Goal: Transaction & Acquisition: Download file/media

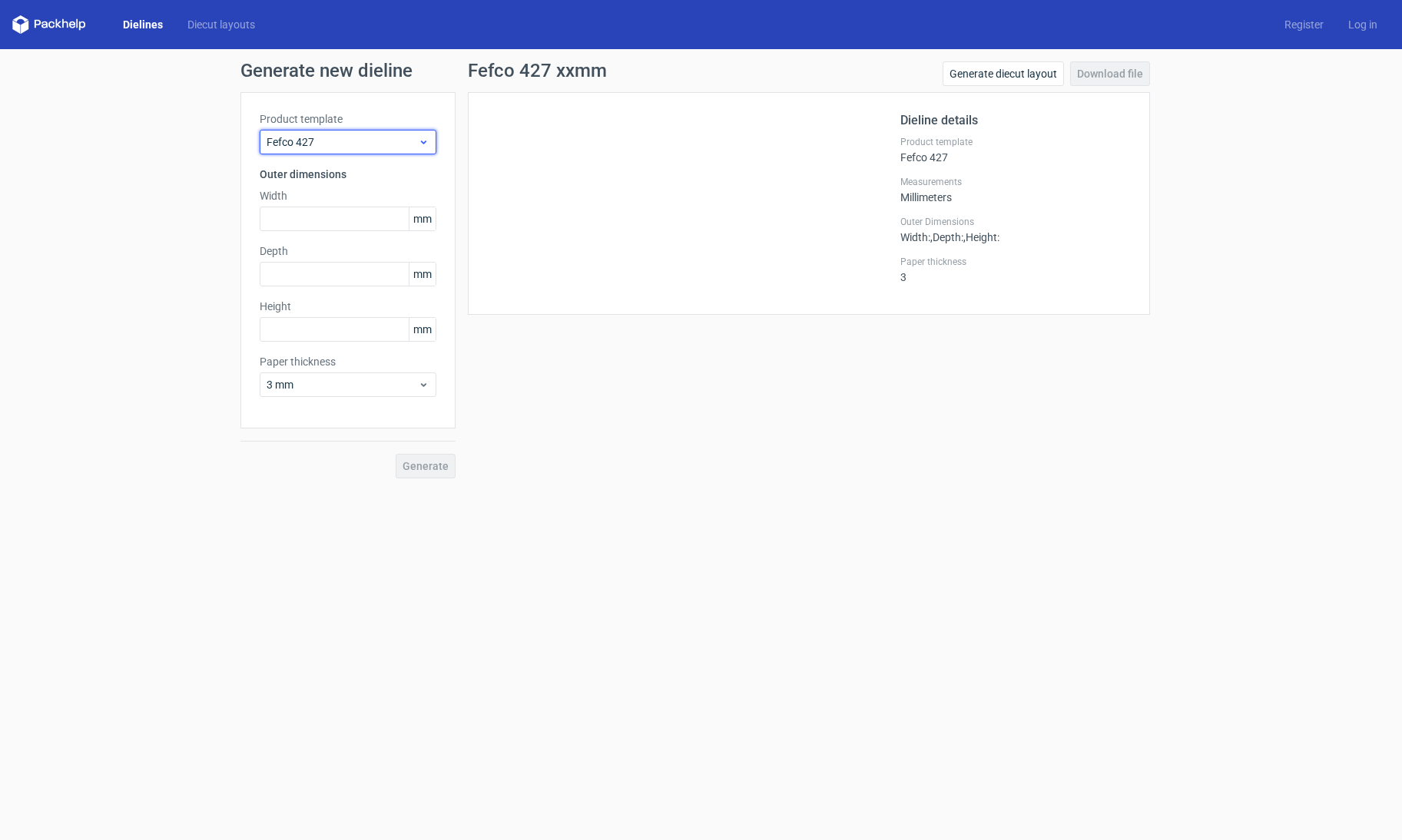
click at [423, 142] on use at bounding box center [423, 143] width 5 height 4
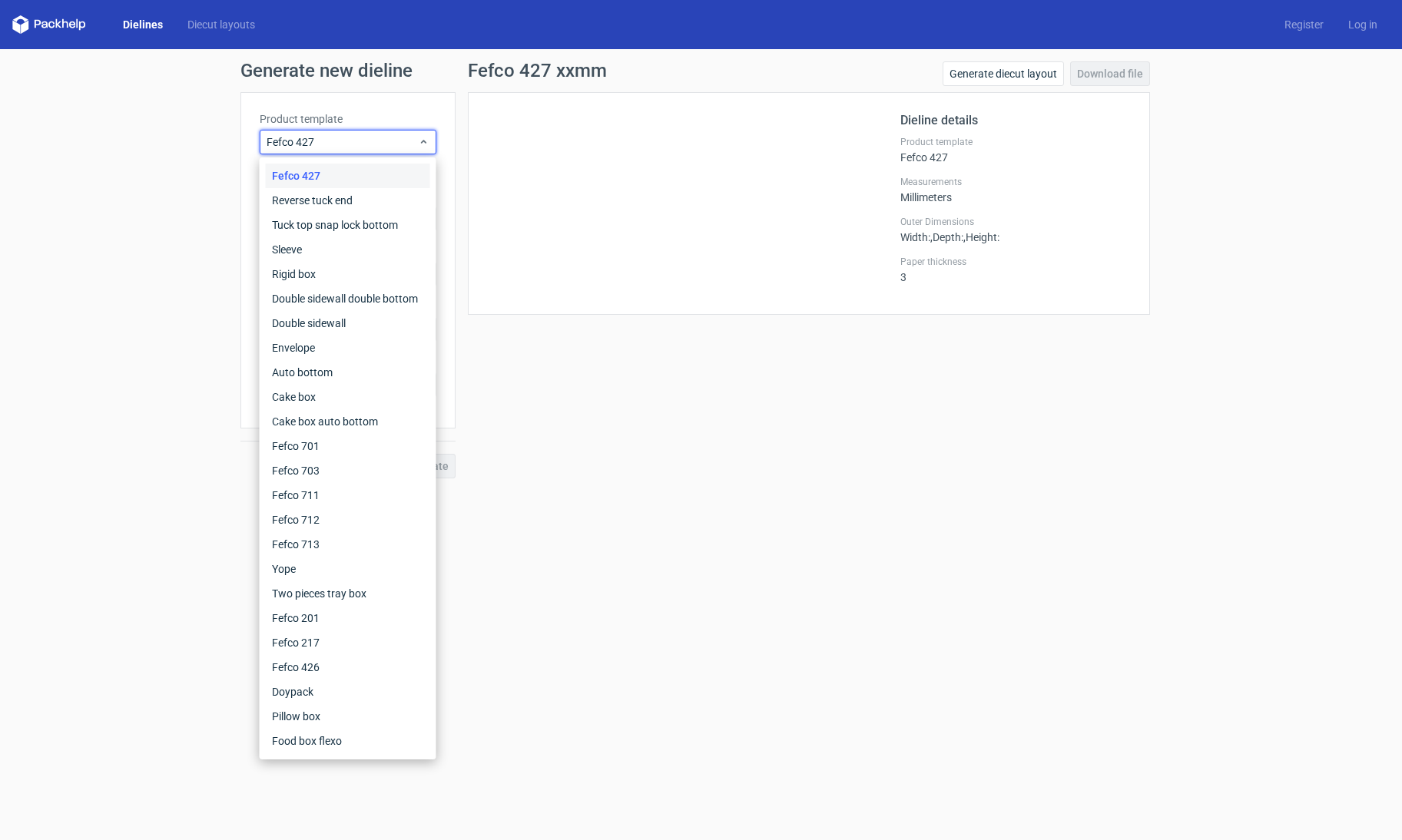
drag, startPoint x: 173, startPoint y: 123, endPoint x: 88, endPoint y: 57, distance: 107.6
click at [173, 122] on div "Generate new dieline Product template Fefco 427 Outer dimensions Width mm Depth…" at bounding box center [701, 270] width 1402 height 441
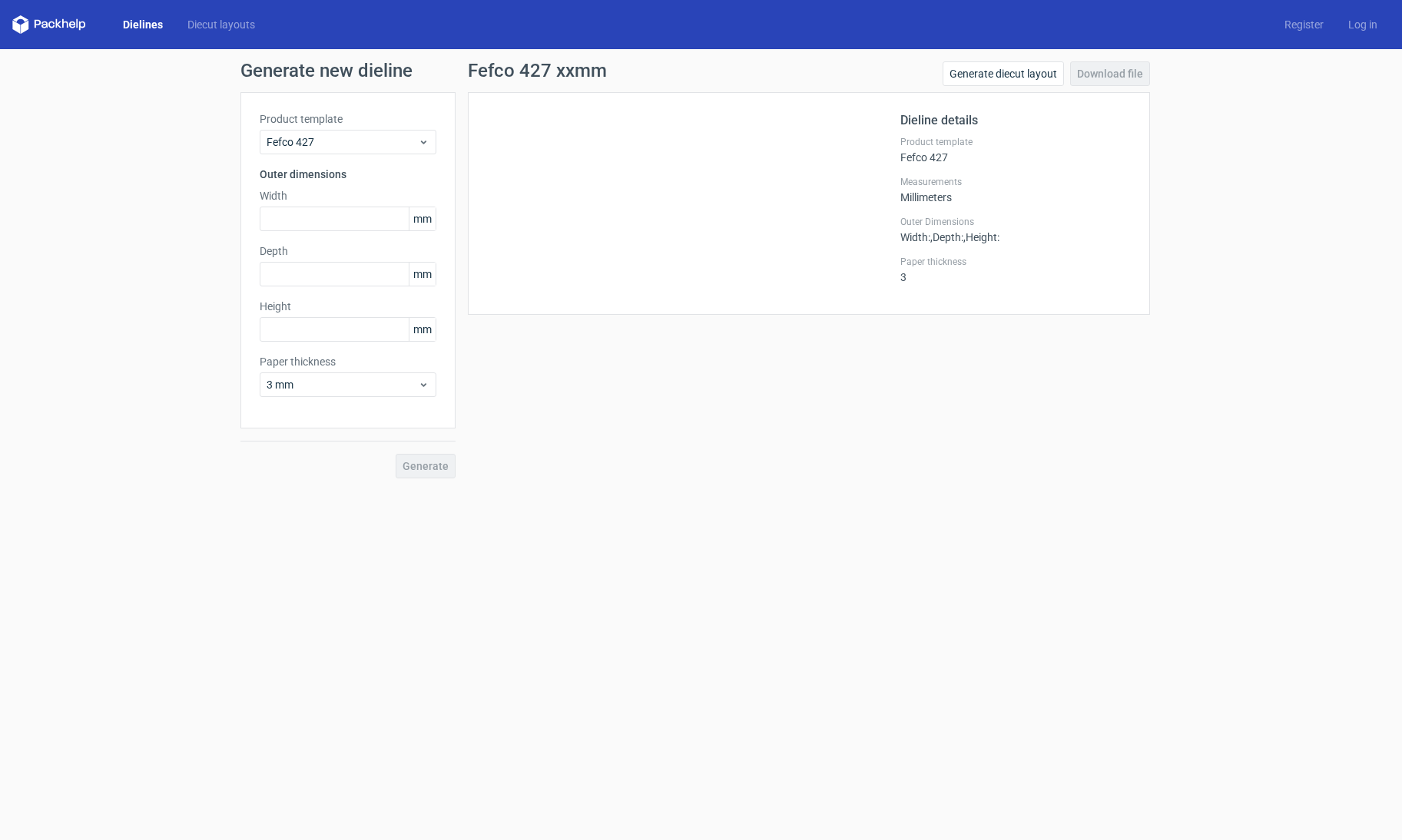
click at [59, 26] on polygon at bounding box center [59, 23] width 6 height 9
click at [264, 70] on h1 "Generate new dieline" at bounding box center [701, 70] width 922 height 19
click at [422, 144] on icon at bounding box center [424, 142] width 12 height 12
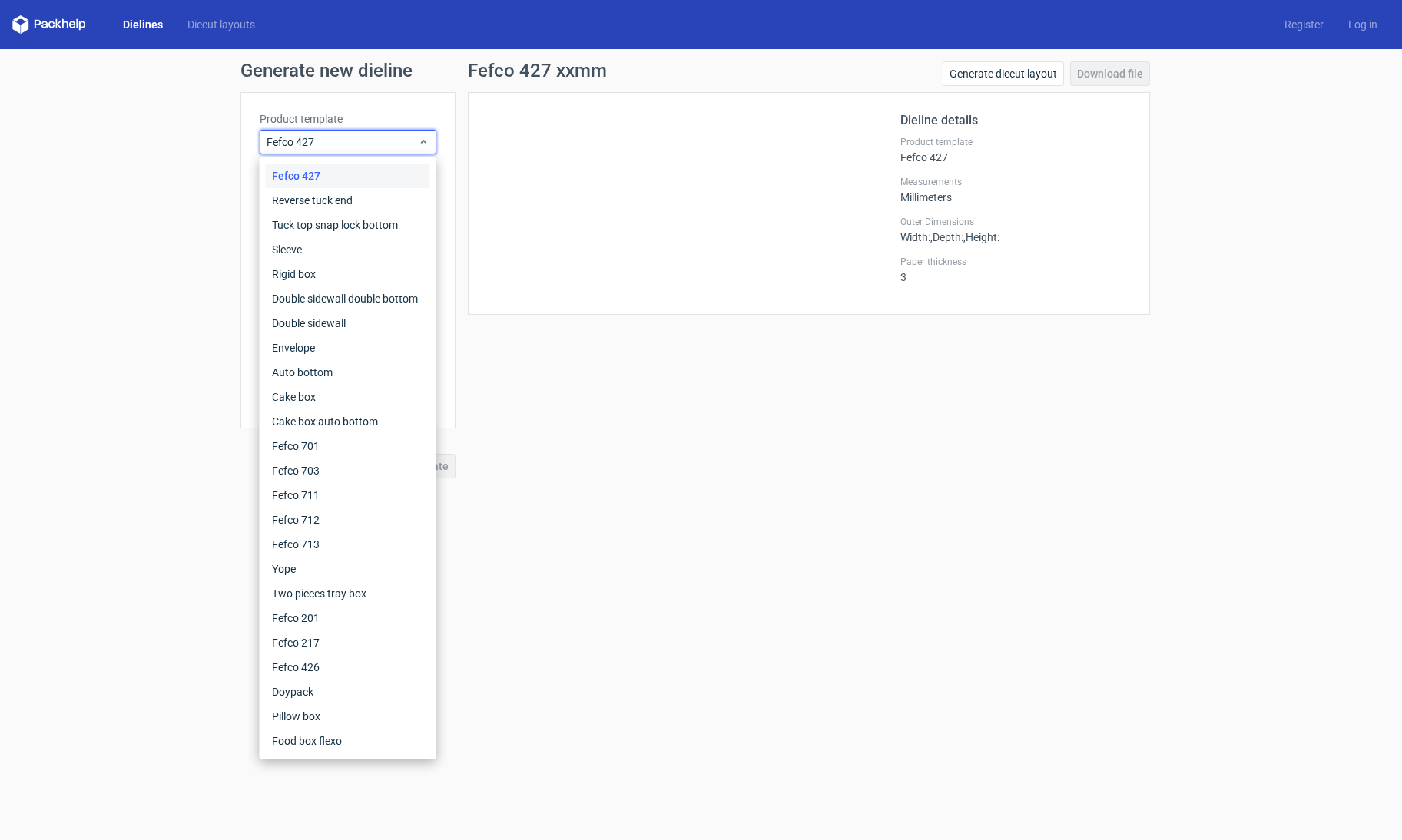
click at [15, 19] on icon at bounding box center [20, 18] width 15 height 7
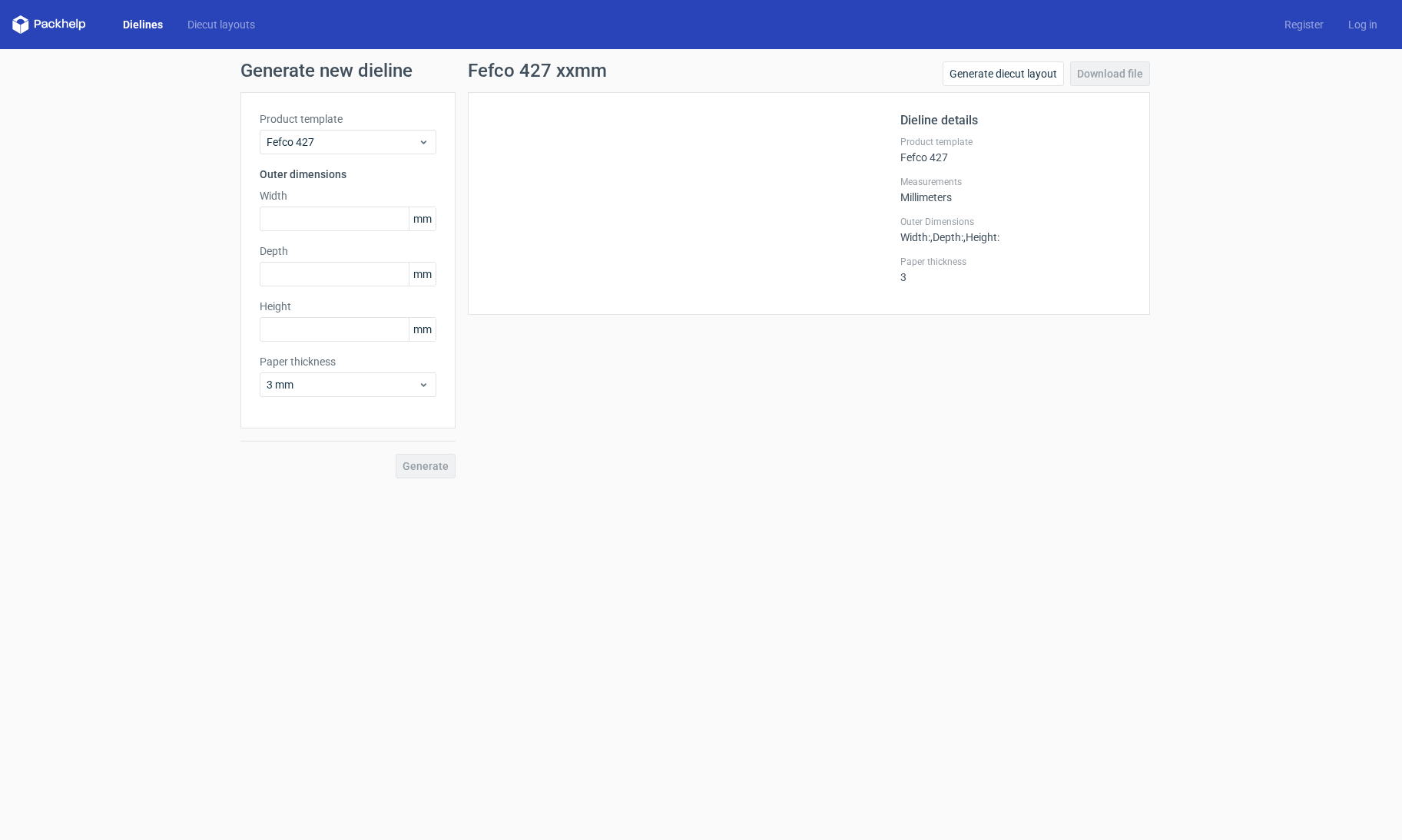
click at [20, 23] on icon at bounding box center [49, 24] width 73 height 19
click at [23, 26] on polygon at bounding box center [25, 26] width 8 height 13
click at [143, 22] on link "Dielines" at bounding box center [143, 24] width 64 height 15
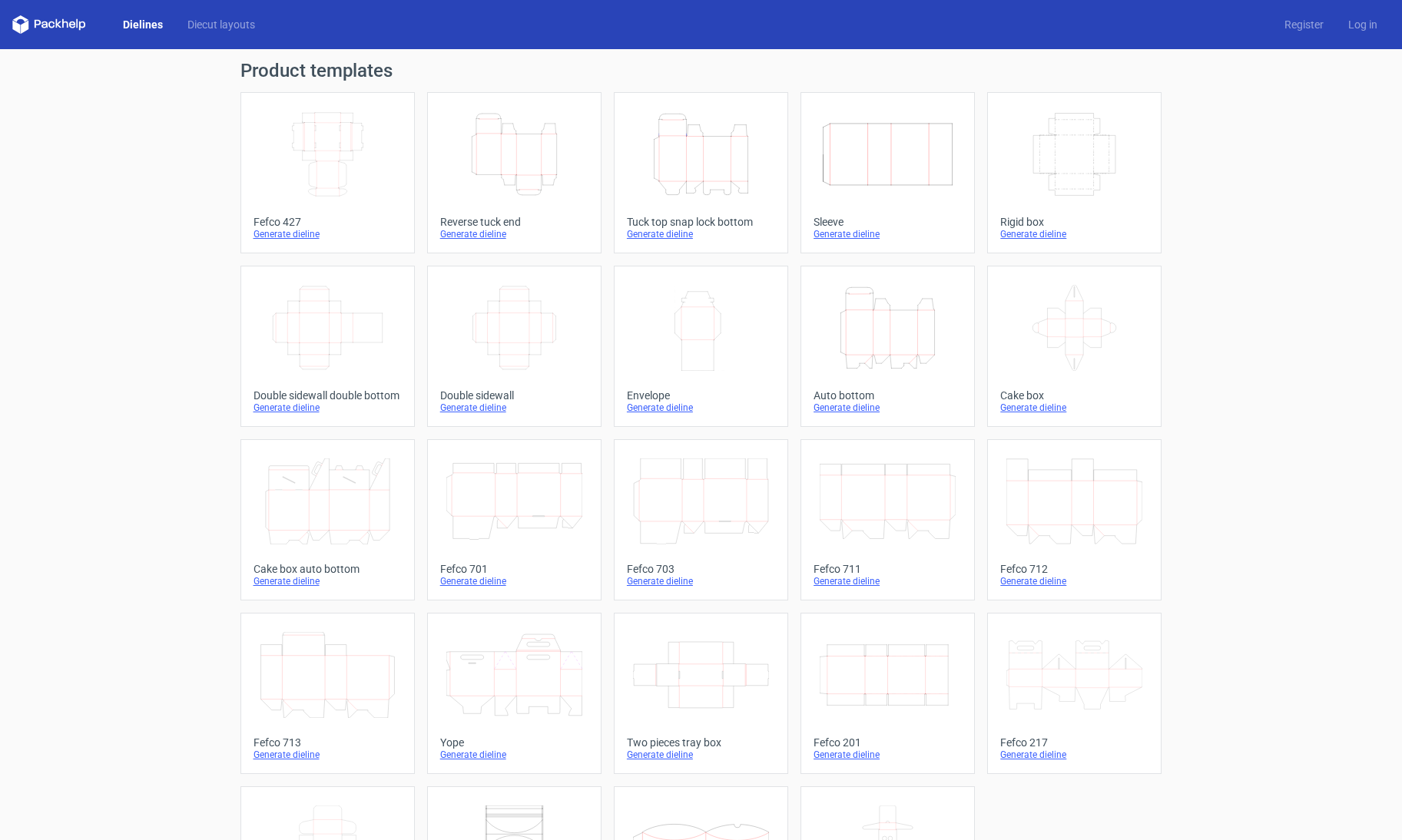
click at [509, 169] on icon "Height Depth Width" at bounding box center [514, 154] width 136 height 86
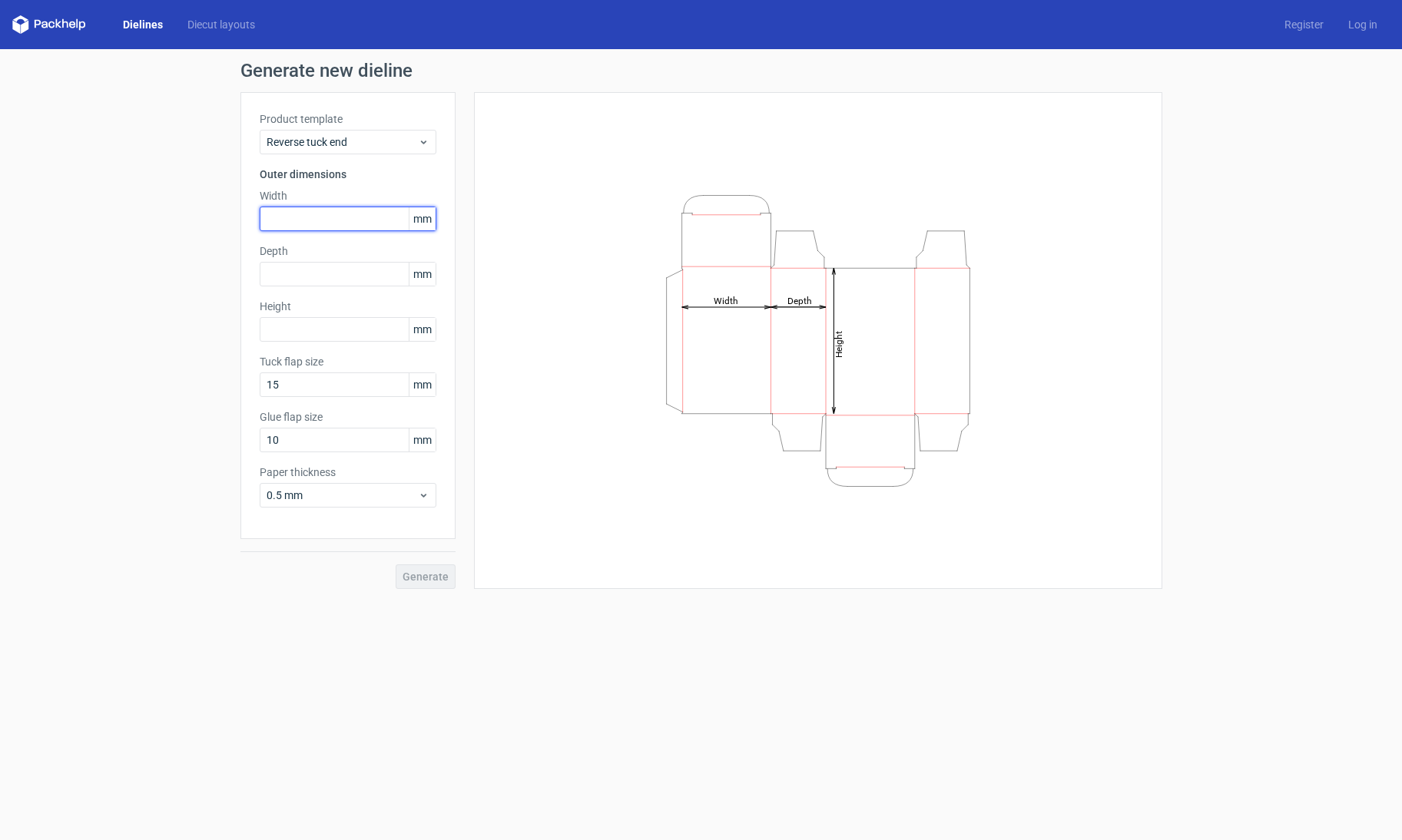
click at [368, 217] on input "text" at bounding box center [348, 218] width 177 height 25
type input "270"
click at [352, 274] on input "text" at bounding box center [348, 274] width 177 height 25
type input "80"
click at [340, 329] on input "text" at bounding box center [348, 329] width 177 height 25
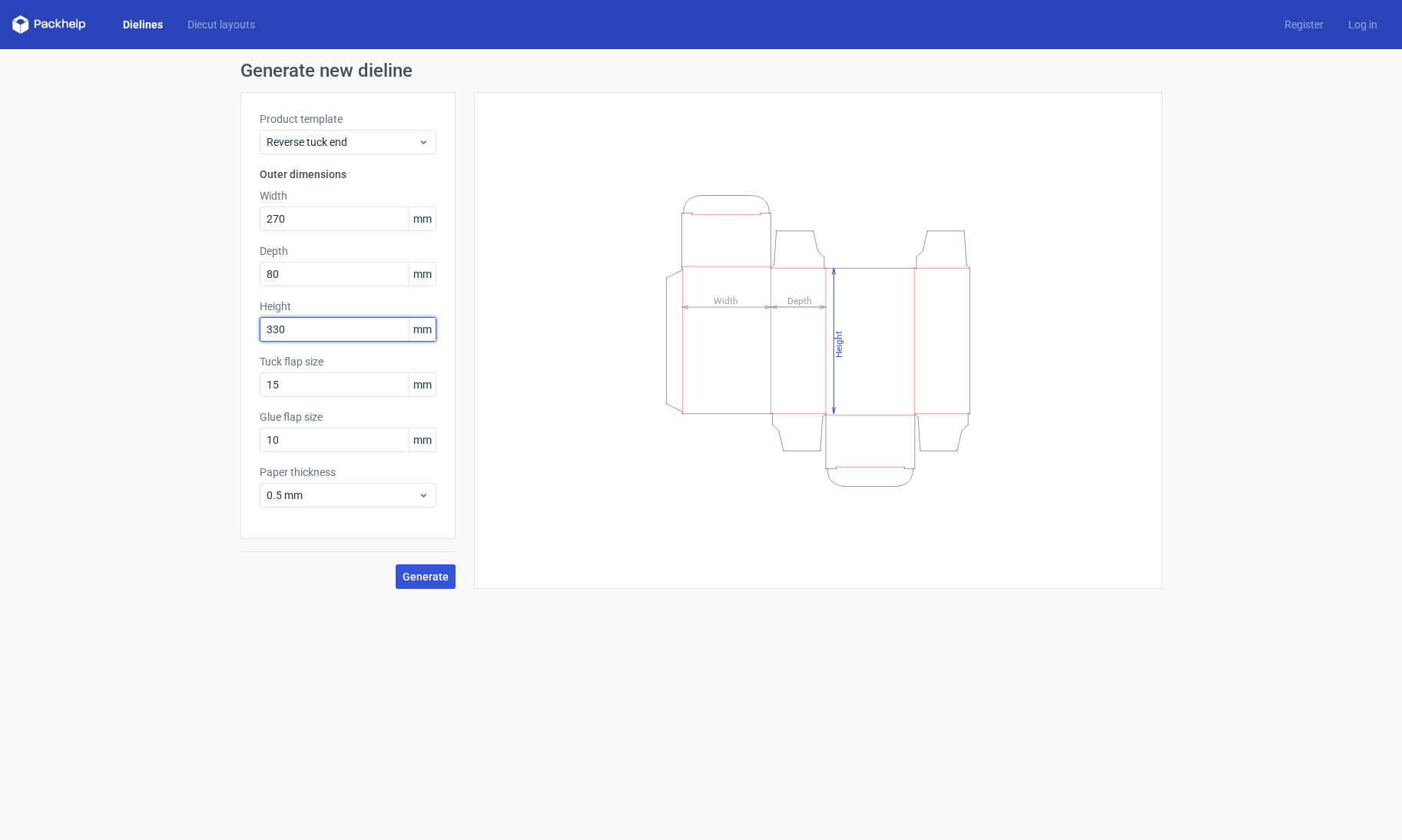
type input "330"
click at [431, 577] on span "Generate" at bounding box center [426, 576] width 46 height 11
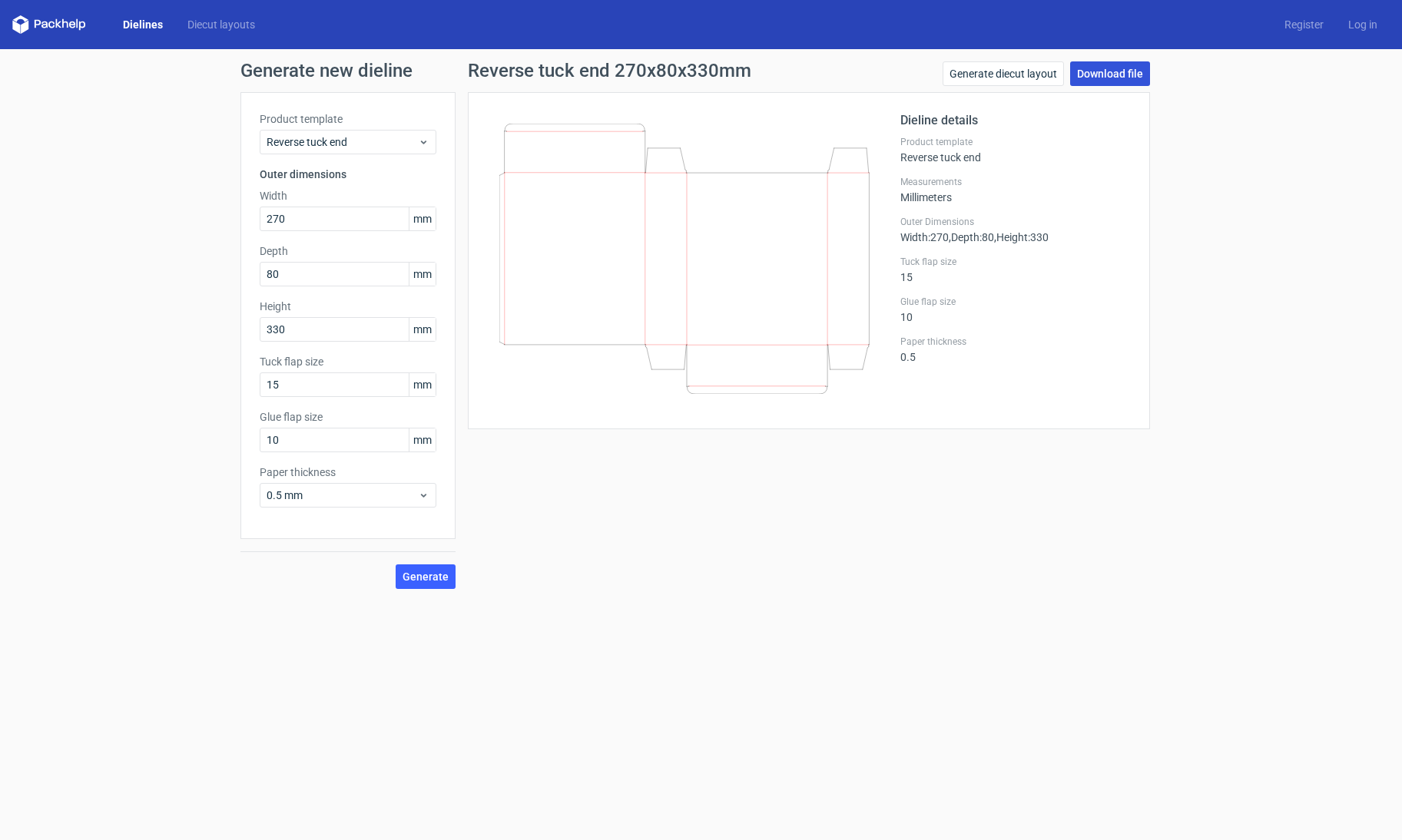
click at [1119, 76] on link "Download file" at bounding box center [1110, 73] width 80 height 25
